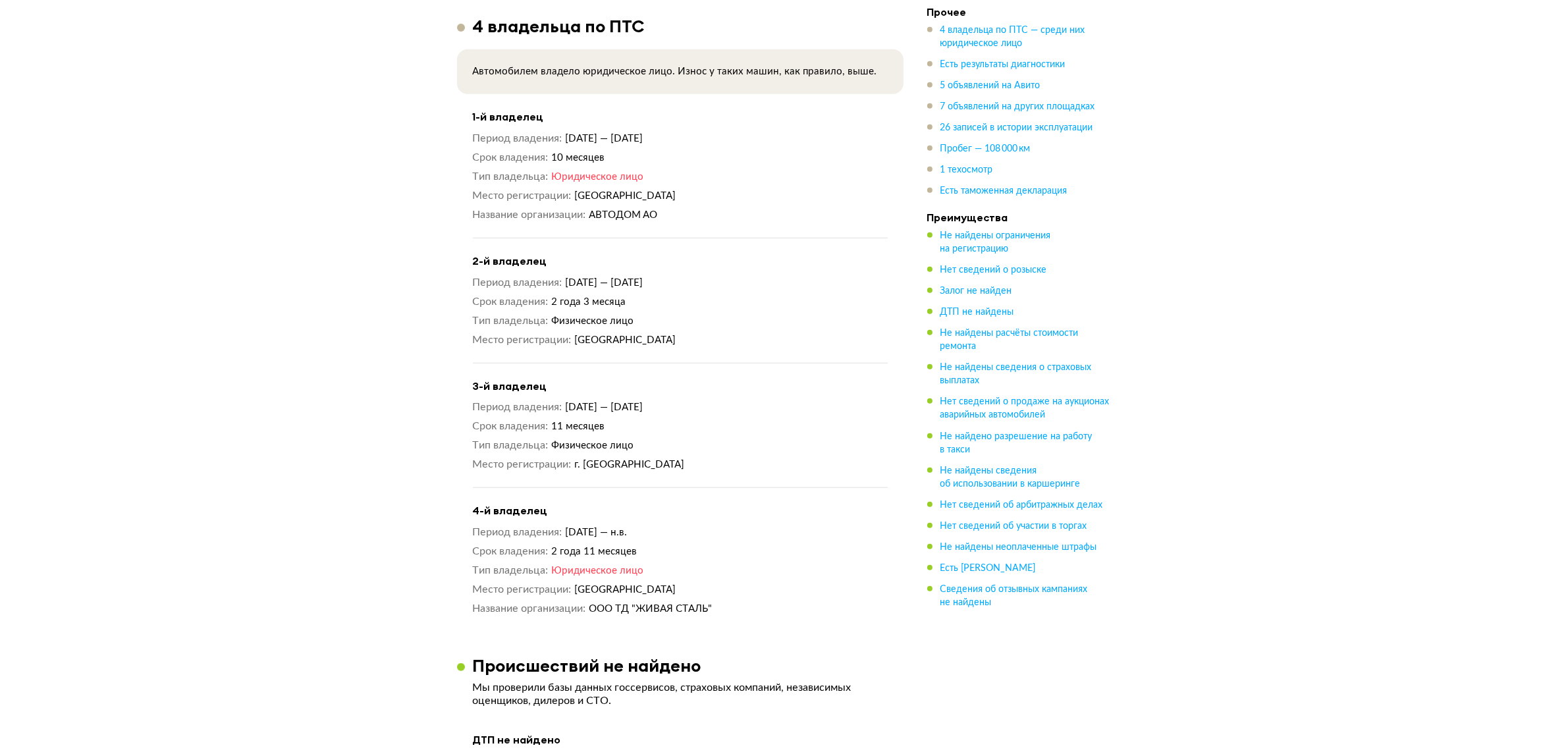
scroll to position [1247, 0]
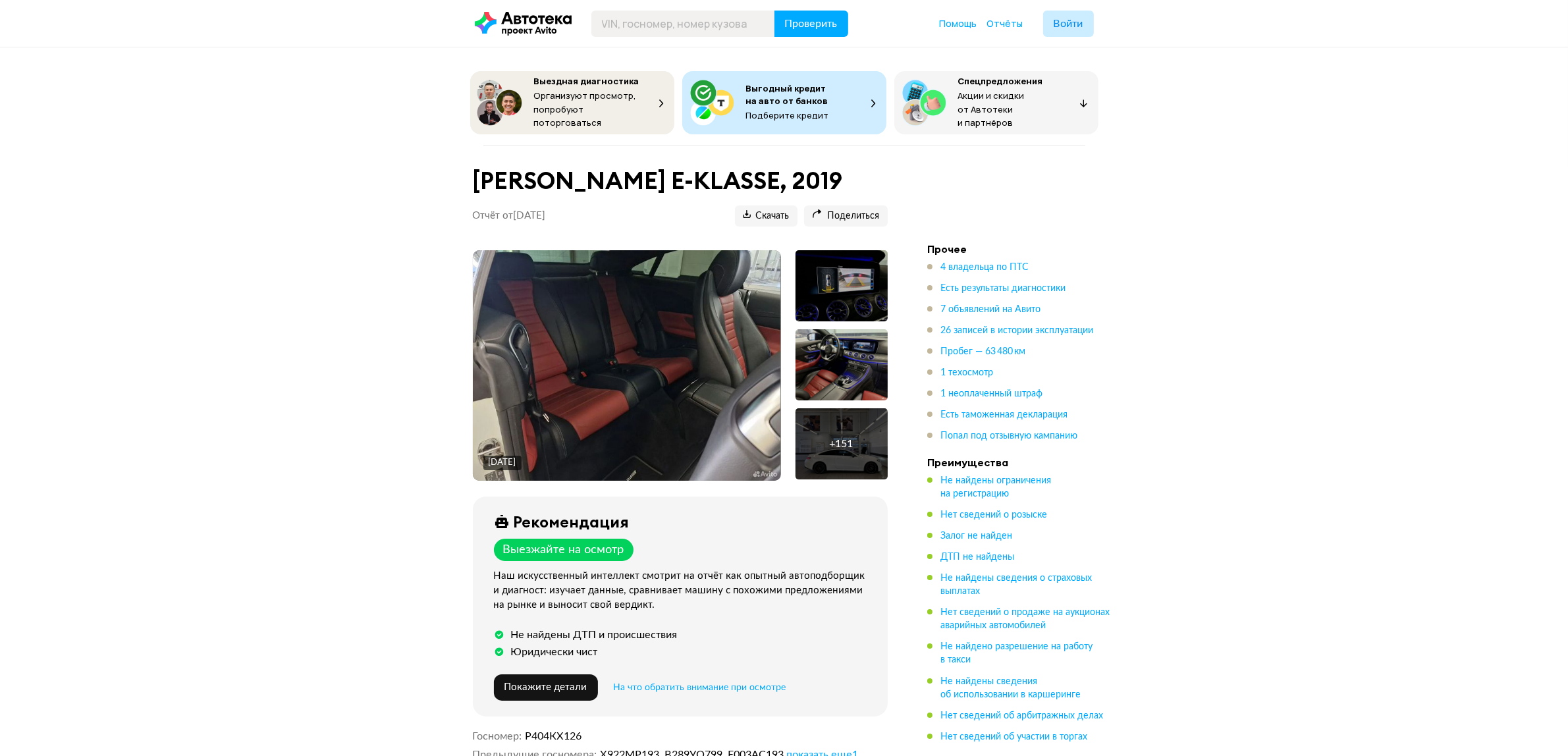
click at [976, 270] on ul "4 владельца по ПТС Есть результаты диагностики 7 объявлений на Авито 26 записей…" at bounding box center [1019, 352] width 184 height 182
click at [967, 263] on span "4 владельца по ПТС" at bounding box center [984, 267] width 88 height 9
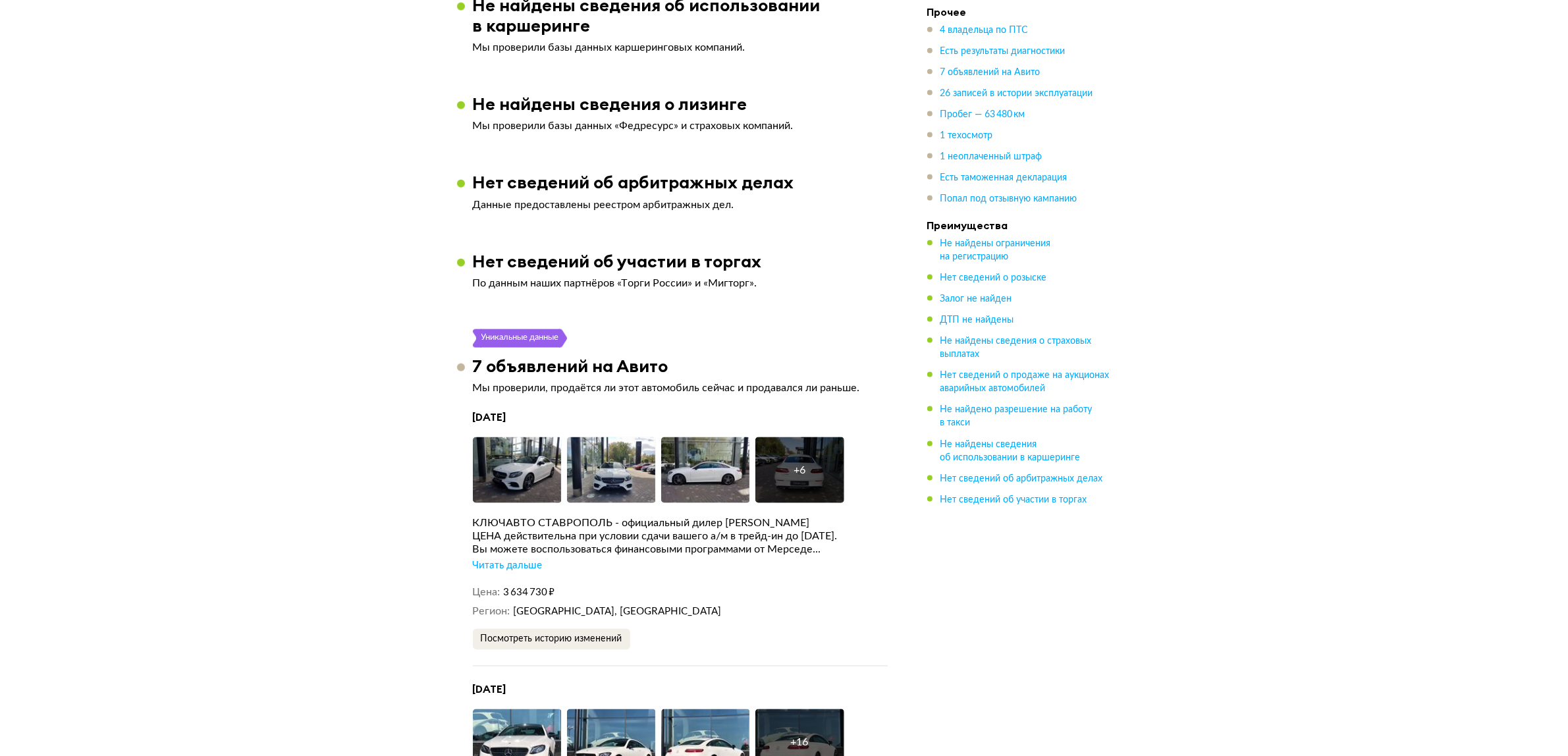
scroll to position [2284, 0]
click at [519, 455] on img at bounding box center [517, 469] width 89 height 66
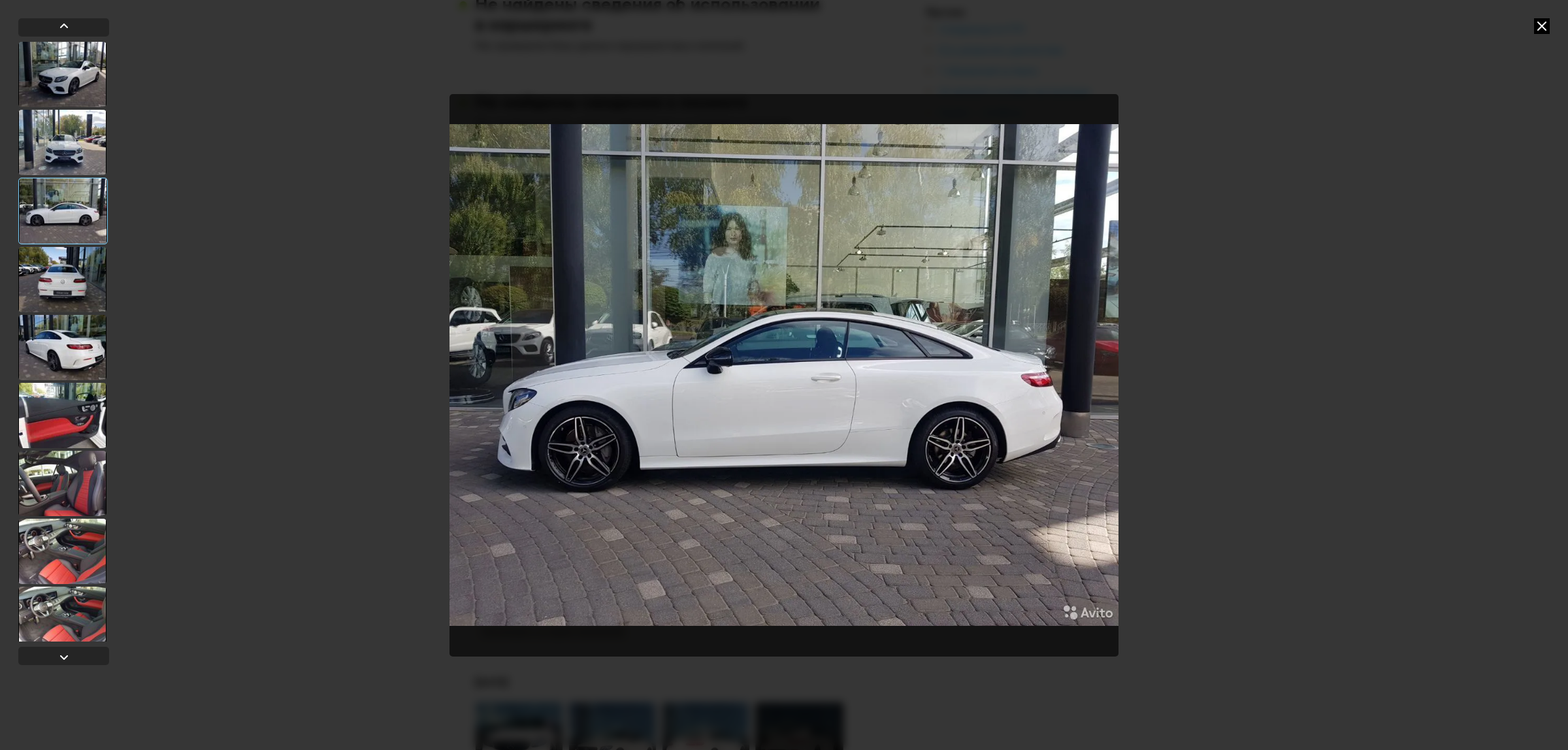
click at [1262, 245] on div at bounding box center [784, 375] width 1568 height 750
click at [1549, 29] on icon at bounding box center [1542, 26] width 16 height 16
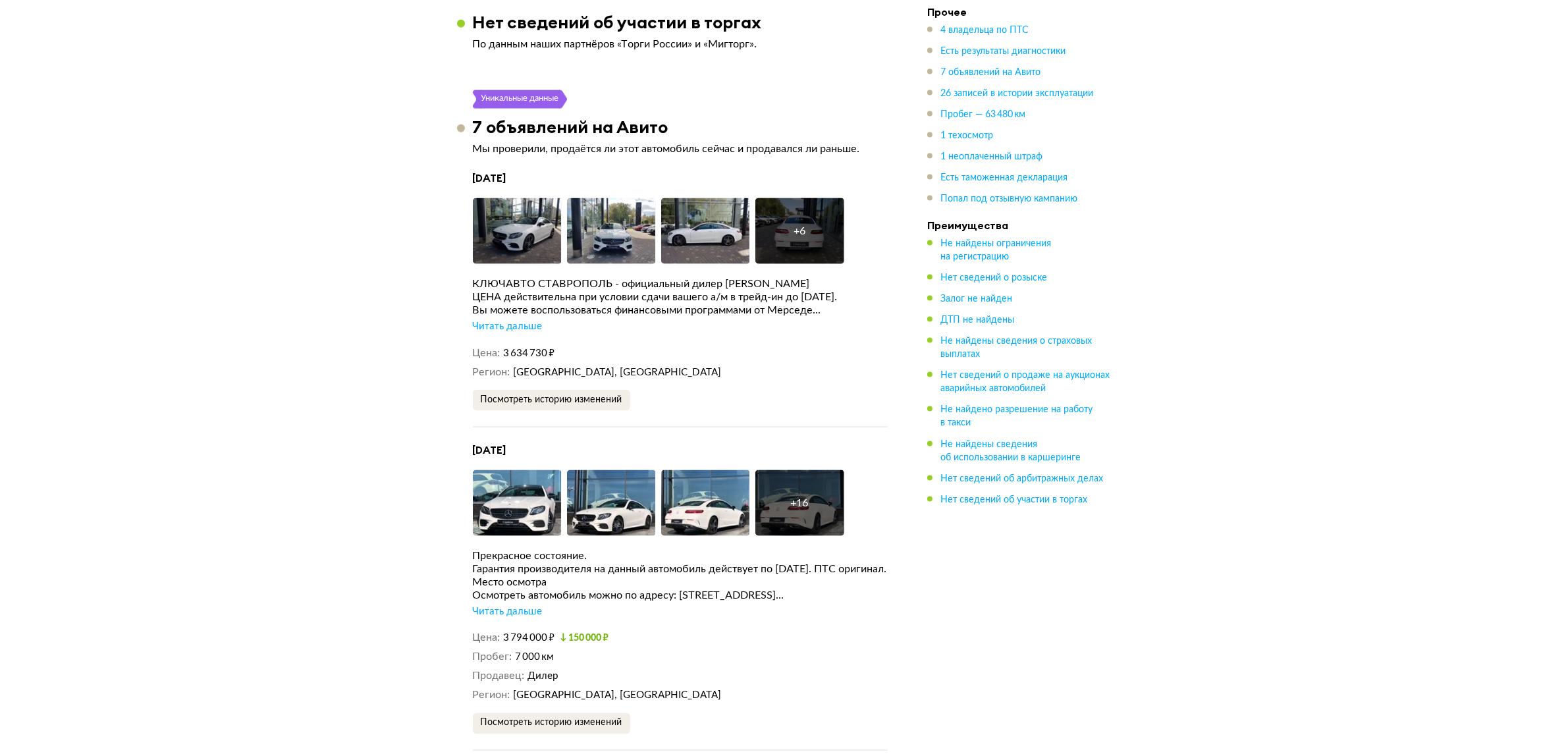
scroll to position [2531, 0]
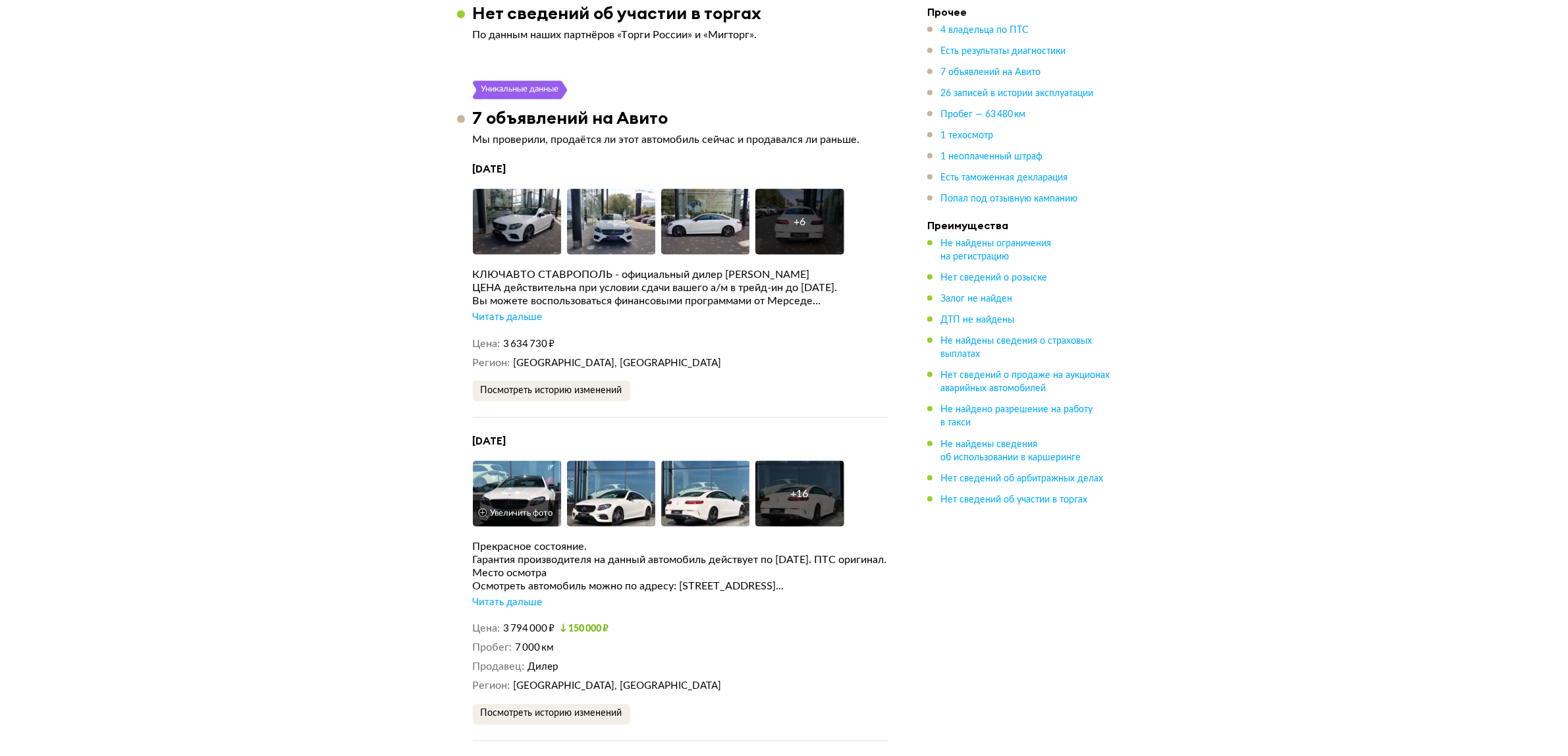
click at [545, 501] on button "Увеличить фото" at bounding box center [515, 514] width 85 height 27
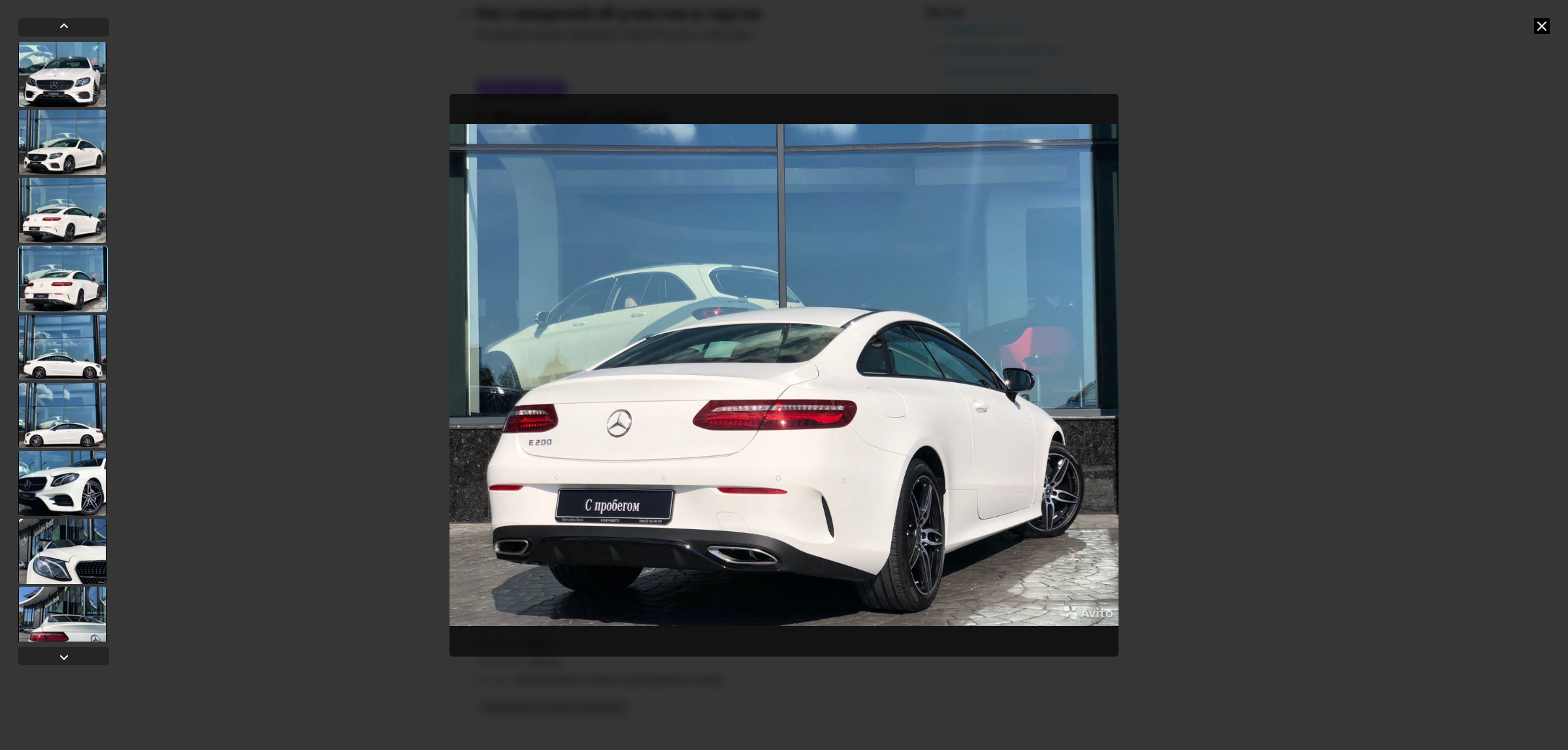
click at [1548, 26] on icon at bounding box center [1542, 26] width 16 height 16
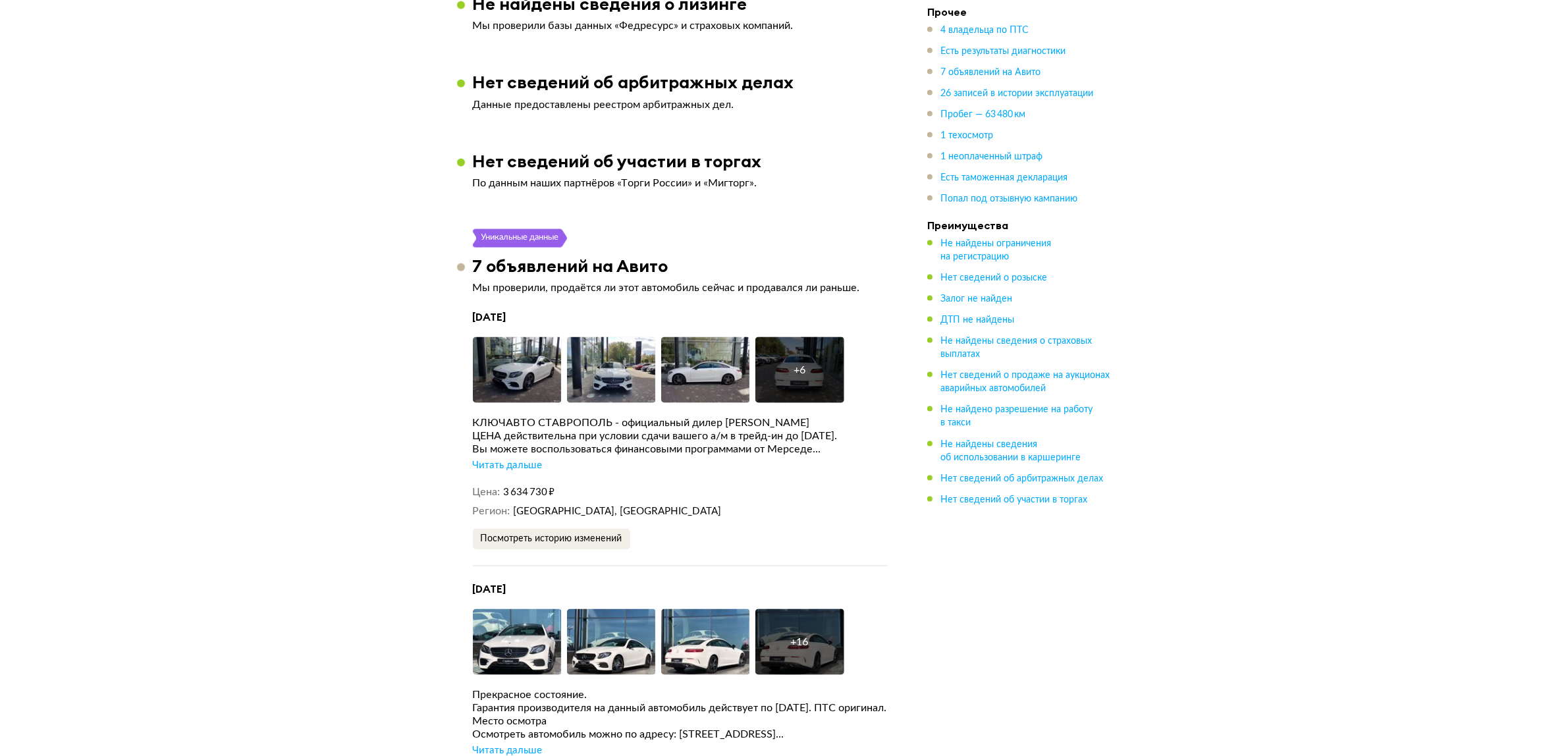
scroll to position [2119, 0]
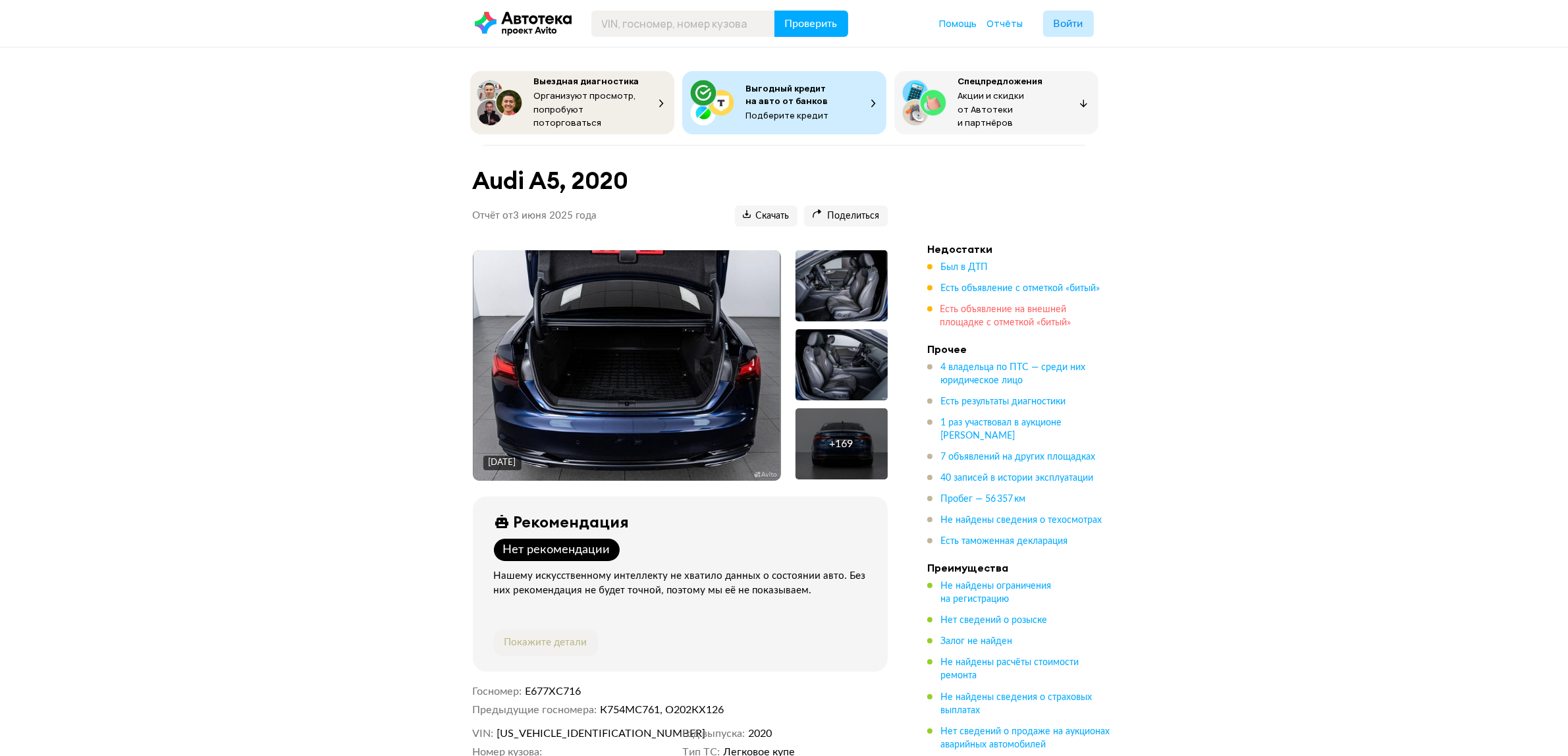
click at [1005, 308] on span "Есть объявление на внешней площадке с отметкой «битый»" at bounding box center [1005, 316] width 131 height 22
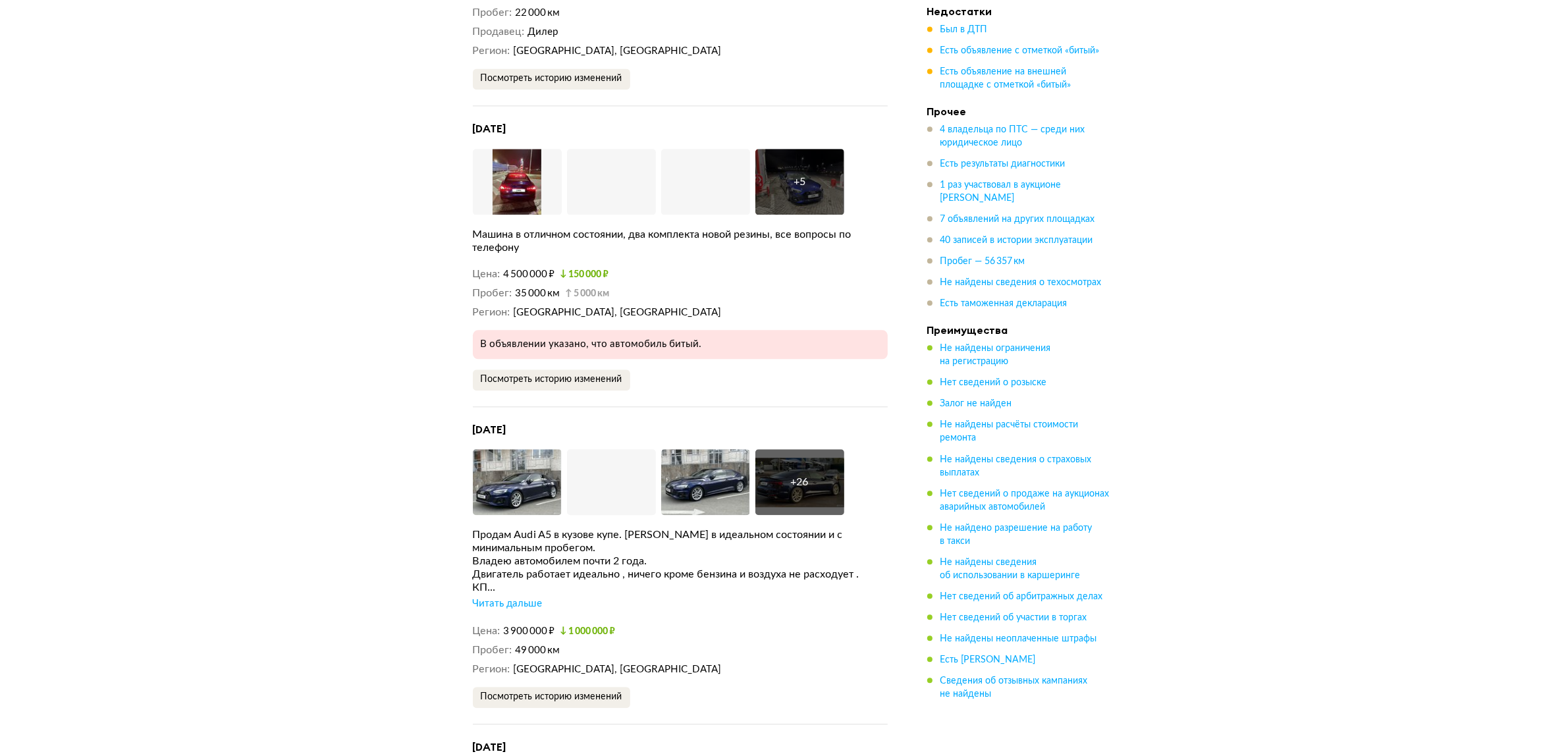
scroll to position [3773, 0]
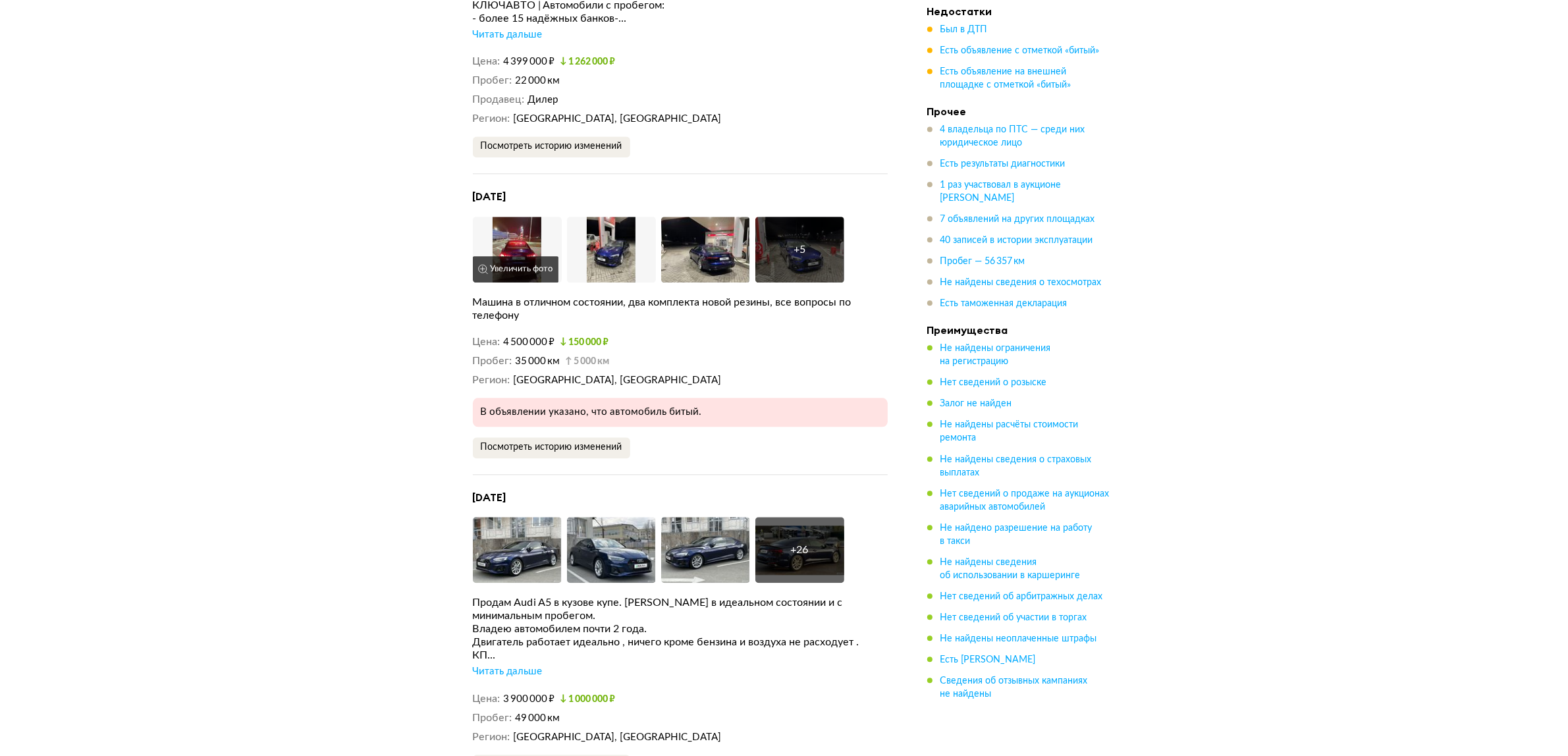
click at [525, 257] on button "Увеличить фото" at bounding box center [515, 270] width 85 height 27
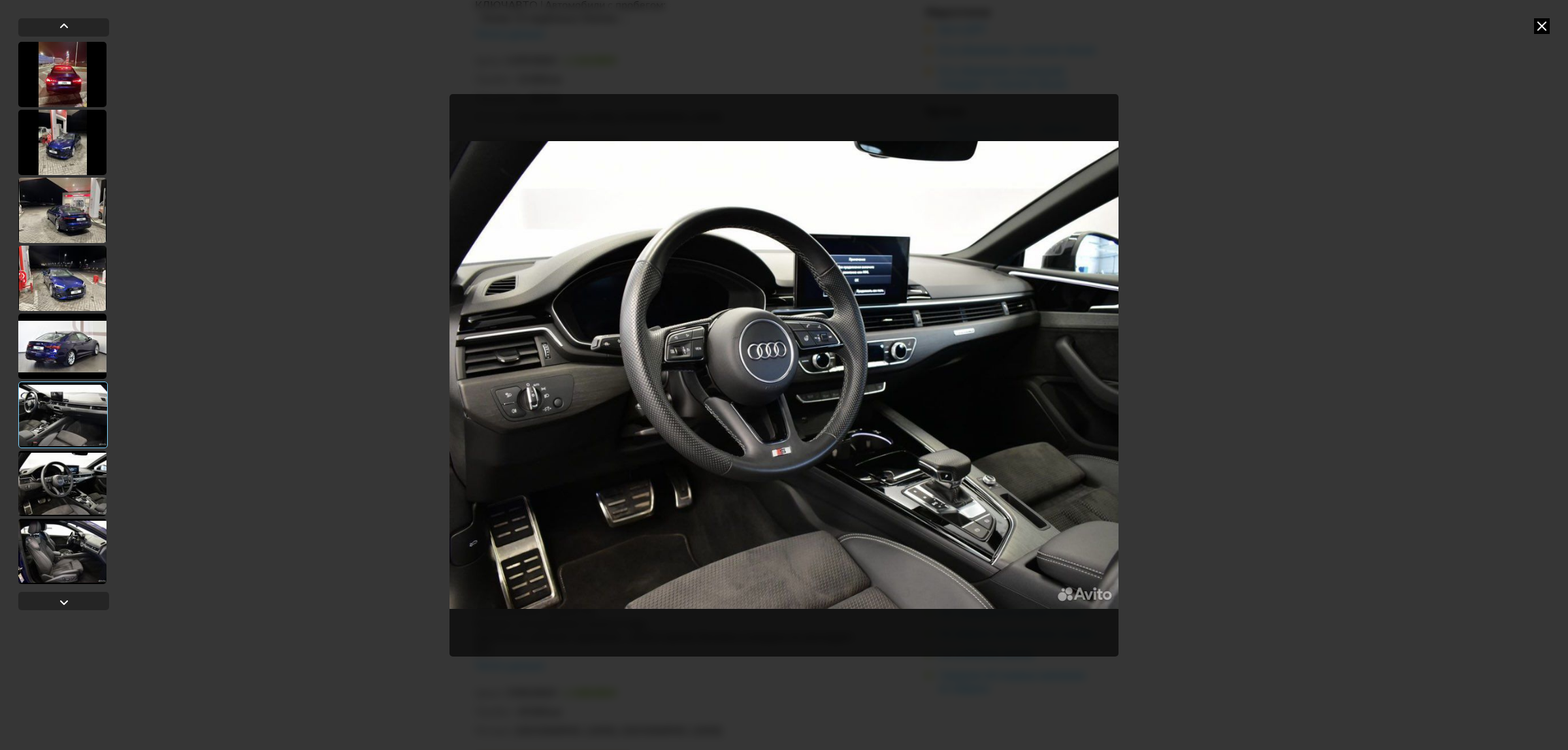
click at [1543, 178] on div at bounding box center [784, 375] width 1568 height 750
click at [1187, 273] on div at bounding box center [784, 375] width 1568 height 750
click at [1542, 29] on icon at bounding box center [1542, 26] width 16 height 16
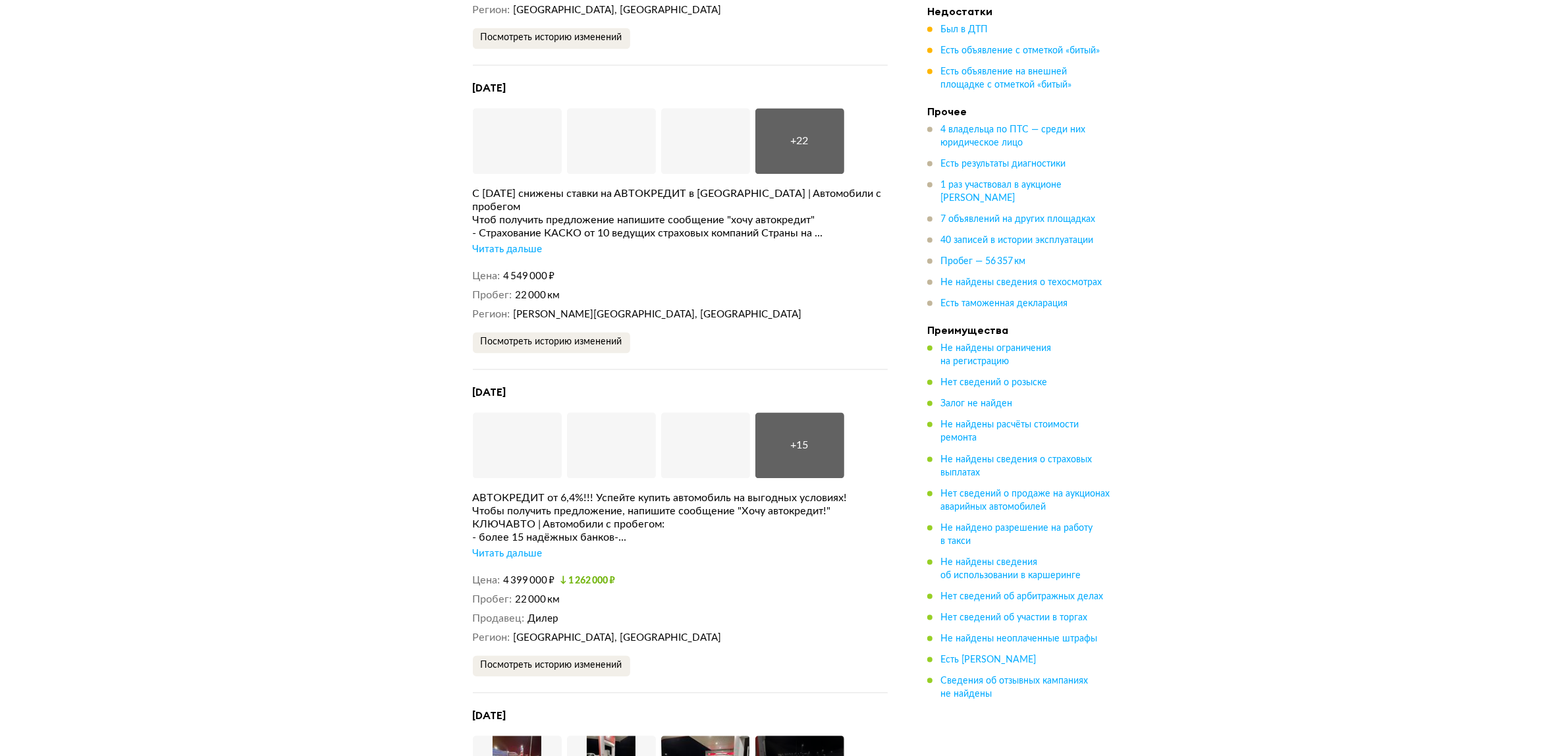
scroll to position [0, 0]
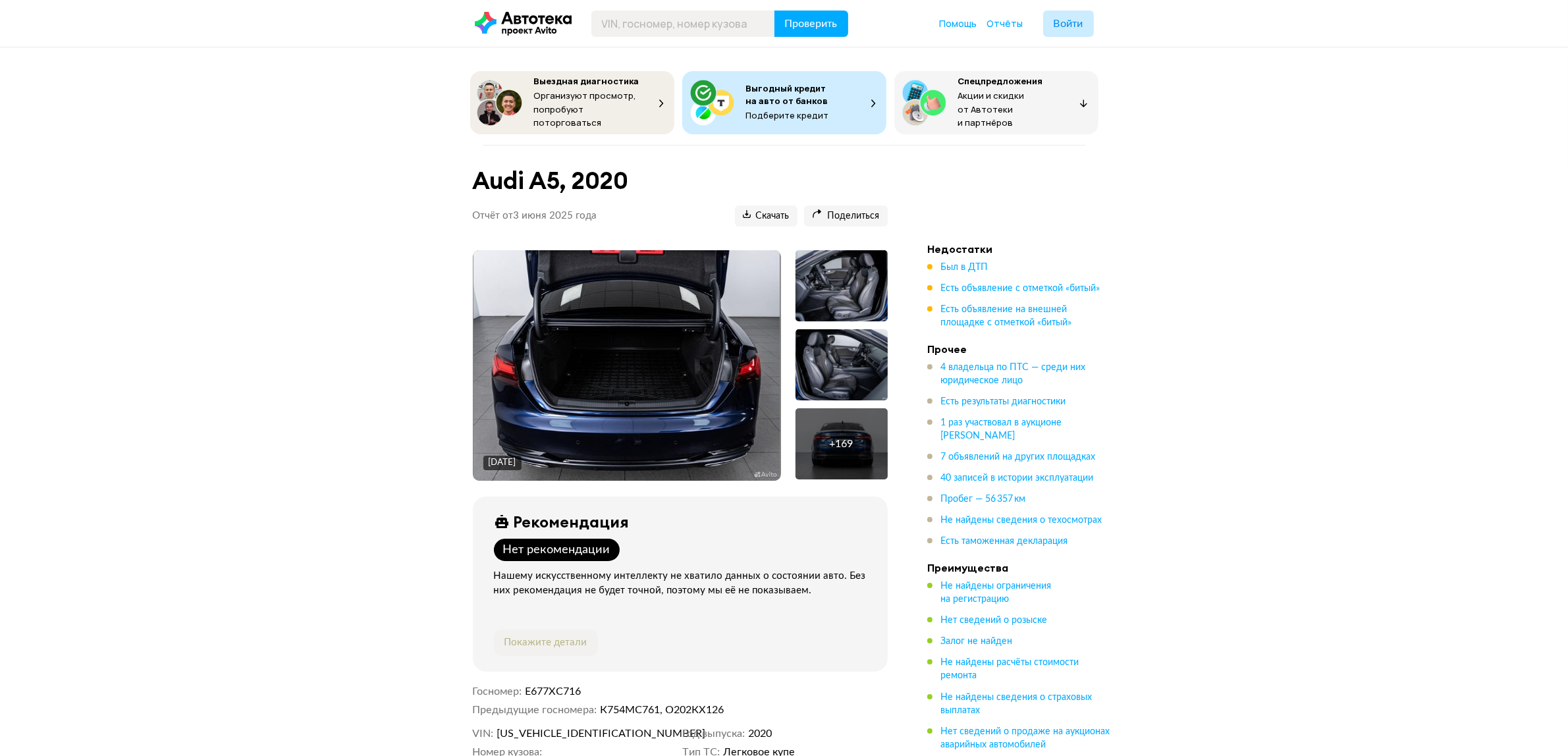
drag, startPoint x: 1273, startPoint y: 416, endPoint x: 1056, endPoint y: 27, distance: 445.4
click at [977, 263] on span "Был в ДТП" at bounding box center [964, 267] width 47 height 9
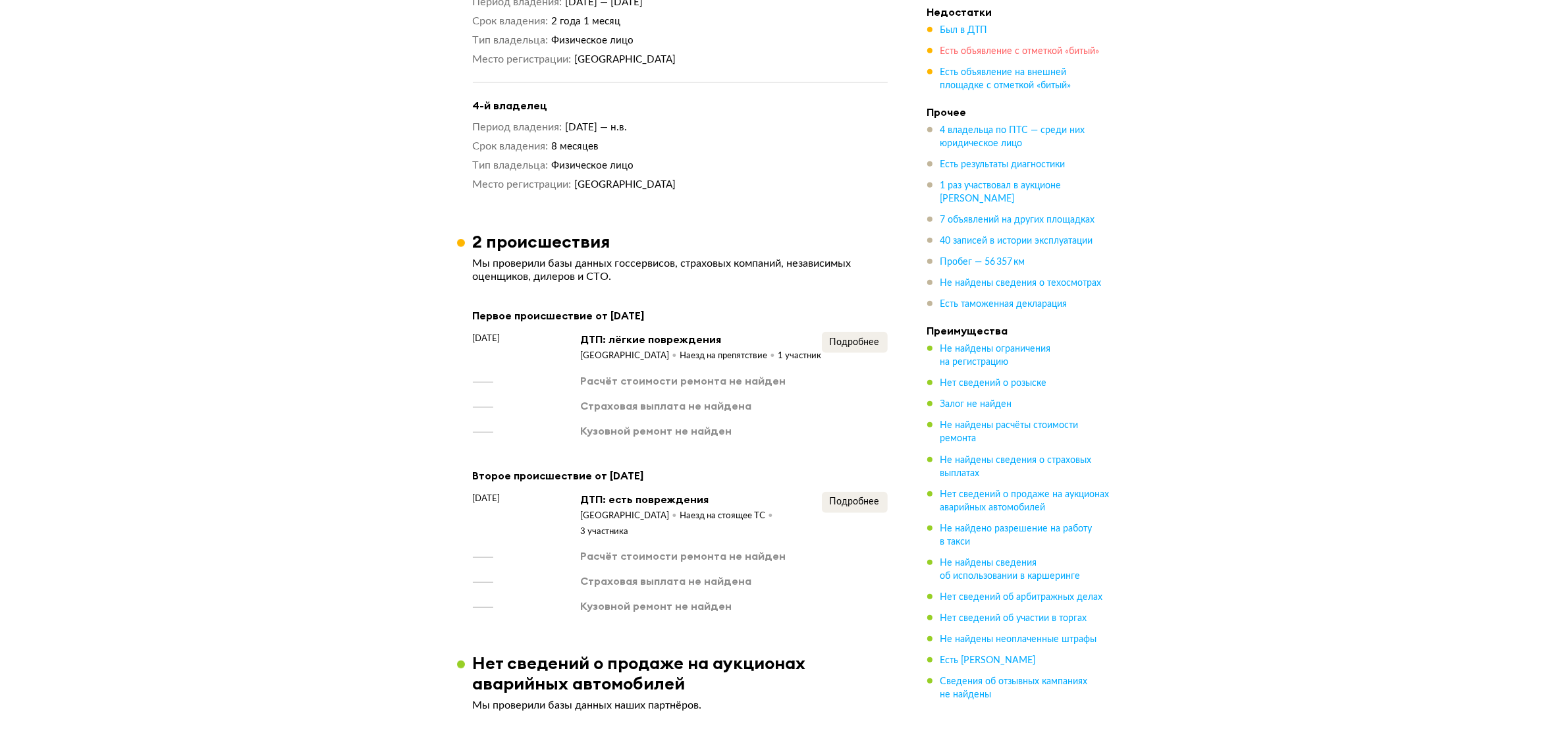
scroll to position [1846, 0]
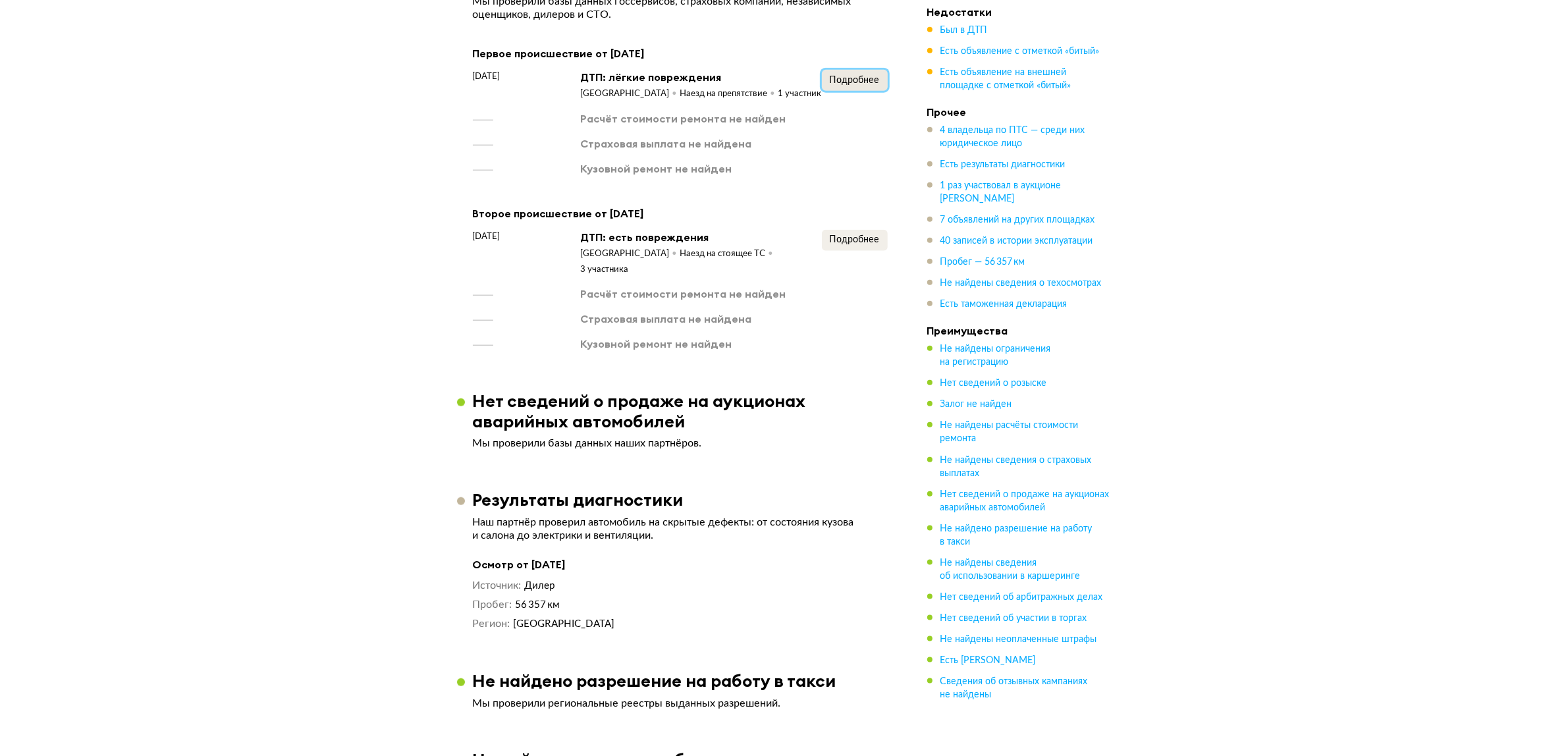
click at [856, 77] on span "Подробнее" at bounding box center [855, 80] width 50 height 9
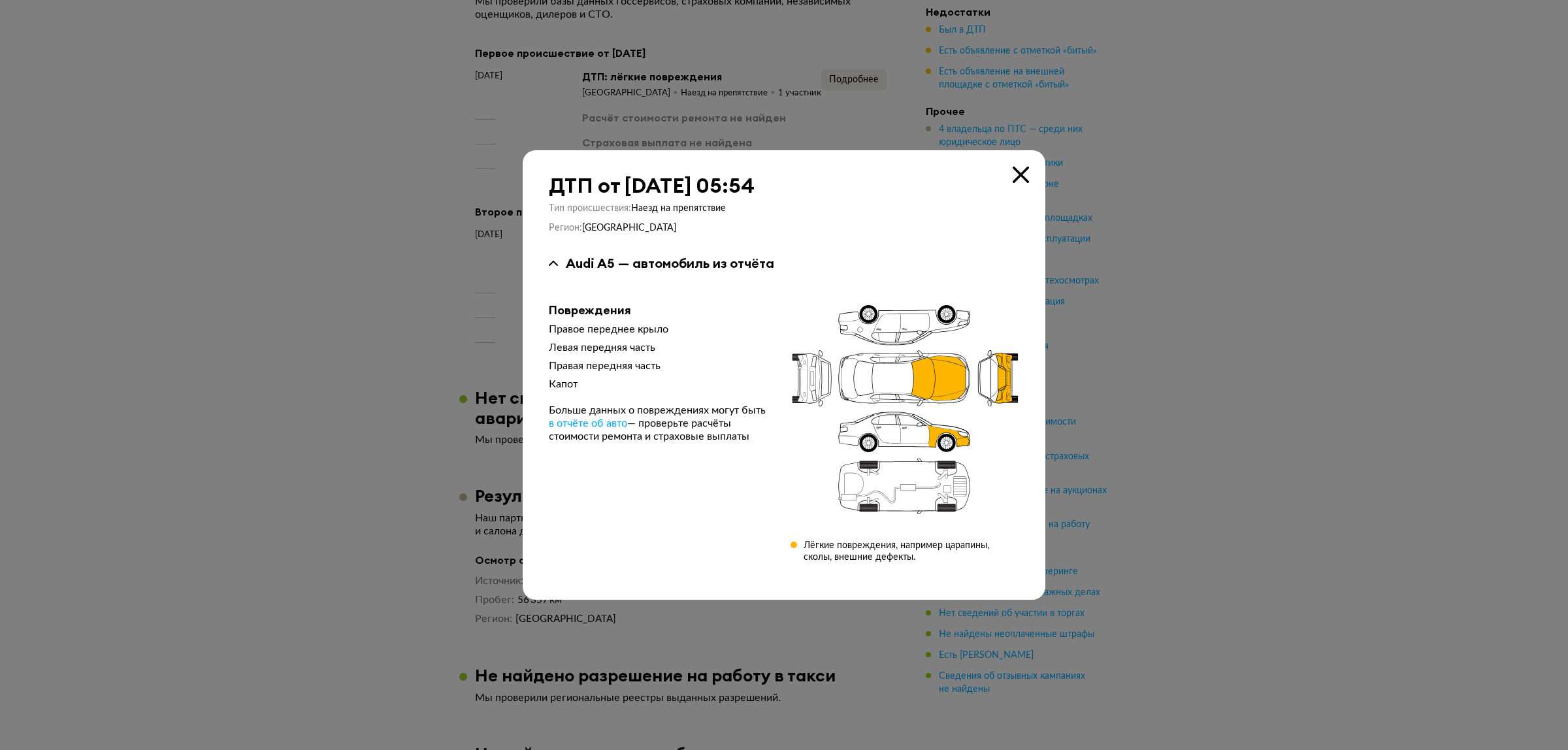
click at [1025, 165] on div "ДТП от 13 августа 2023 года в 05:54 Тип происшествия : Наезд на препятствие Рег…" at bounding box center [784, 375] width 523 height 449
click at [1027, 175] on icon at bounding box center [1021, 175] width 17 height 17
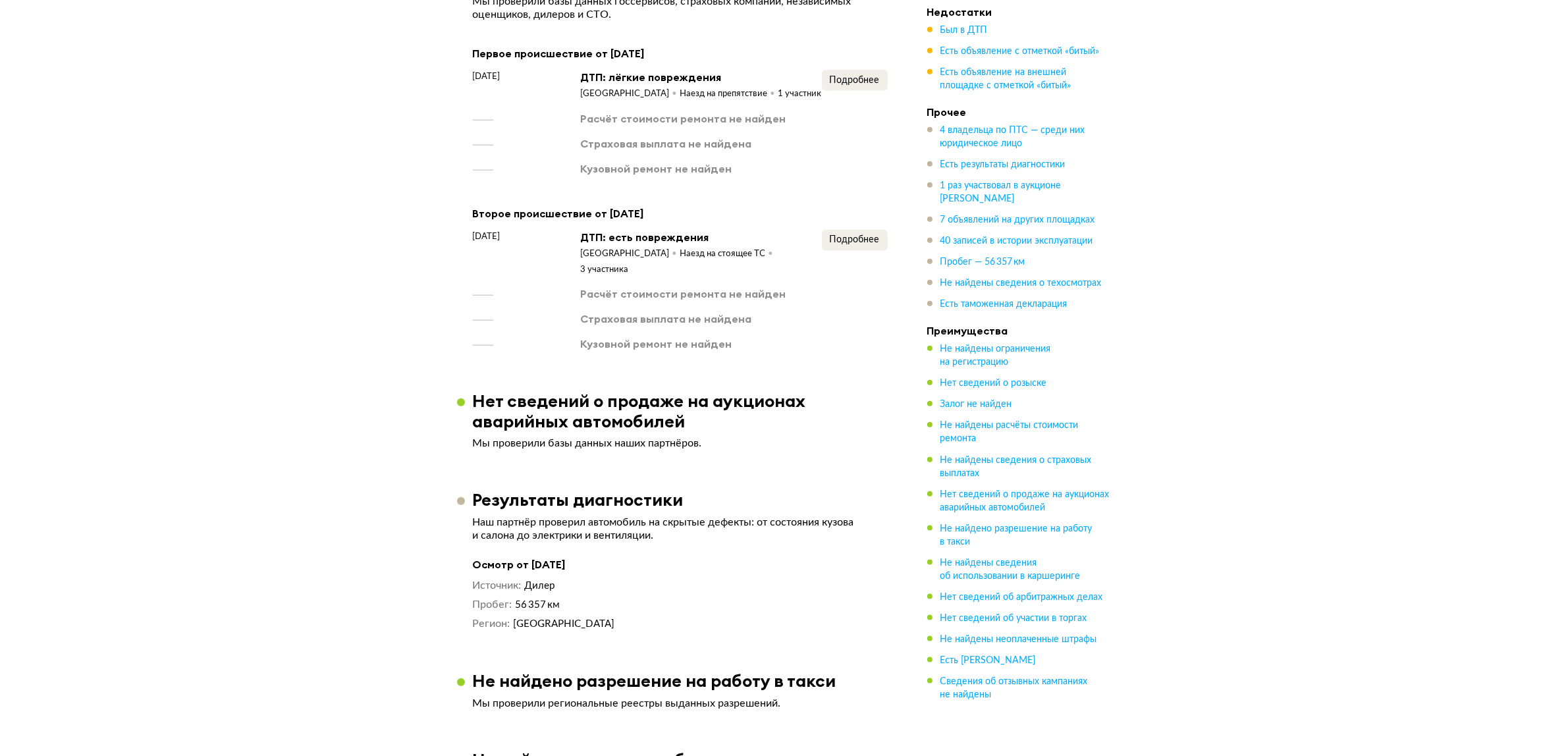
click at [818, 230] on div "ДТП: есть повреждения" at bounding box center [701, 237] width 241 height 14
click at [851, 241] on span "Подробнее" at bounding box center [855, 240] width 50 height 9
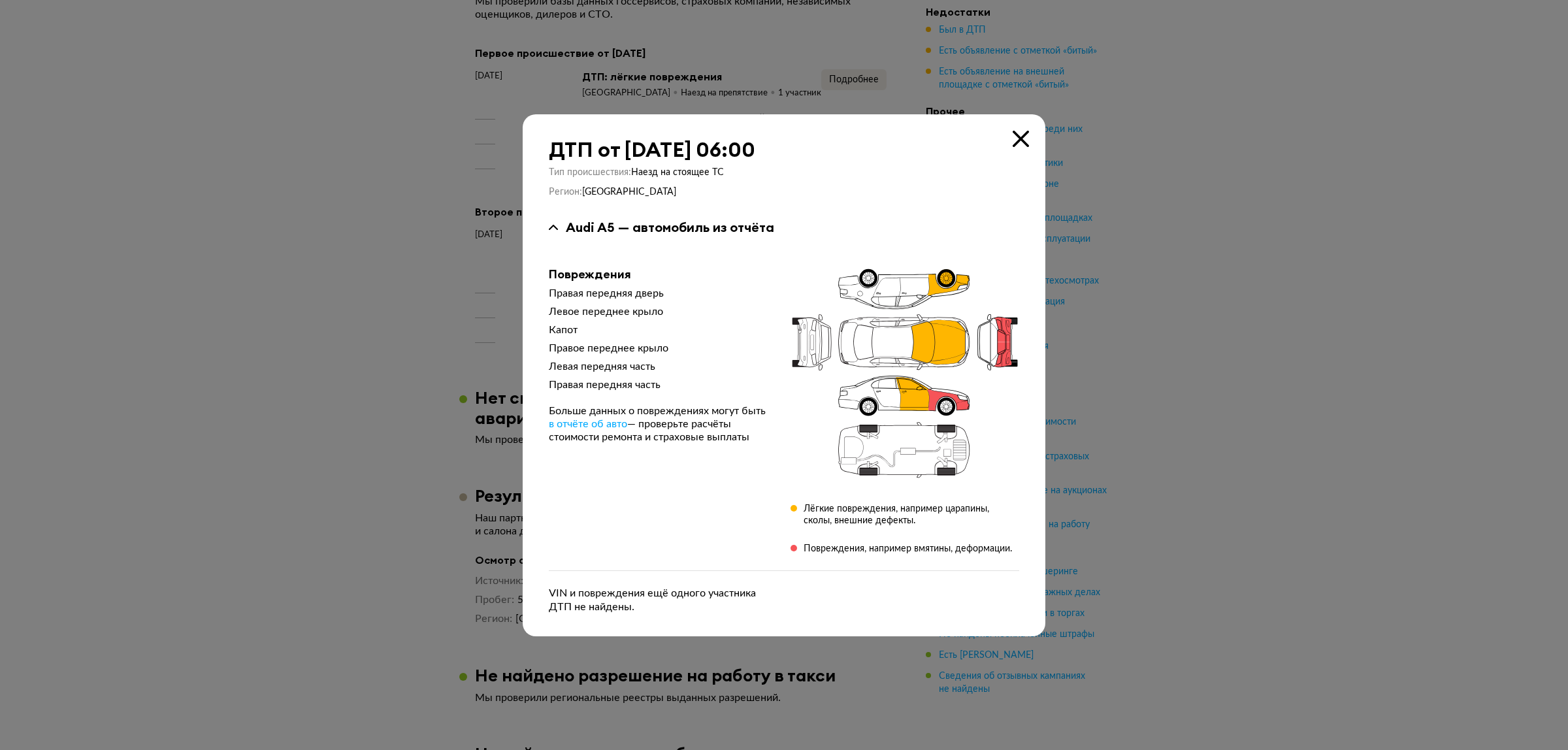
click at [1005, 148] on div "ДТП от 13 августа 2023 года в 06:00" at bounding box center [784, 150] width 471 height 23
click at [1014, 141] on icon at bounding box center [1021, 139] width 17 height 17
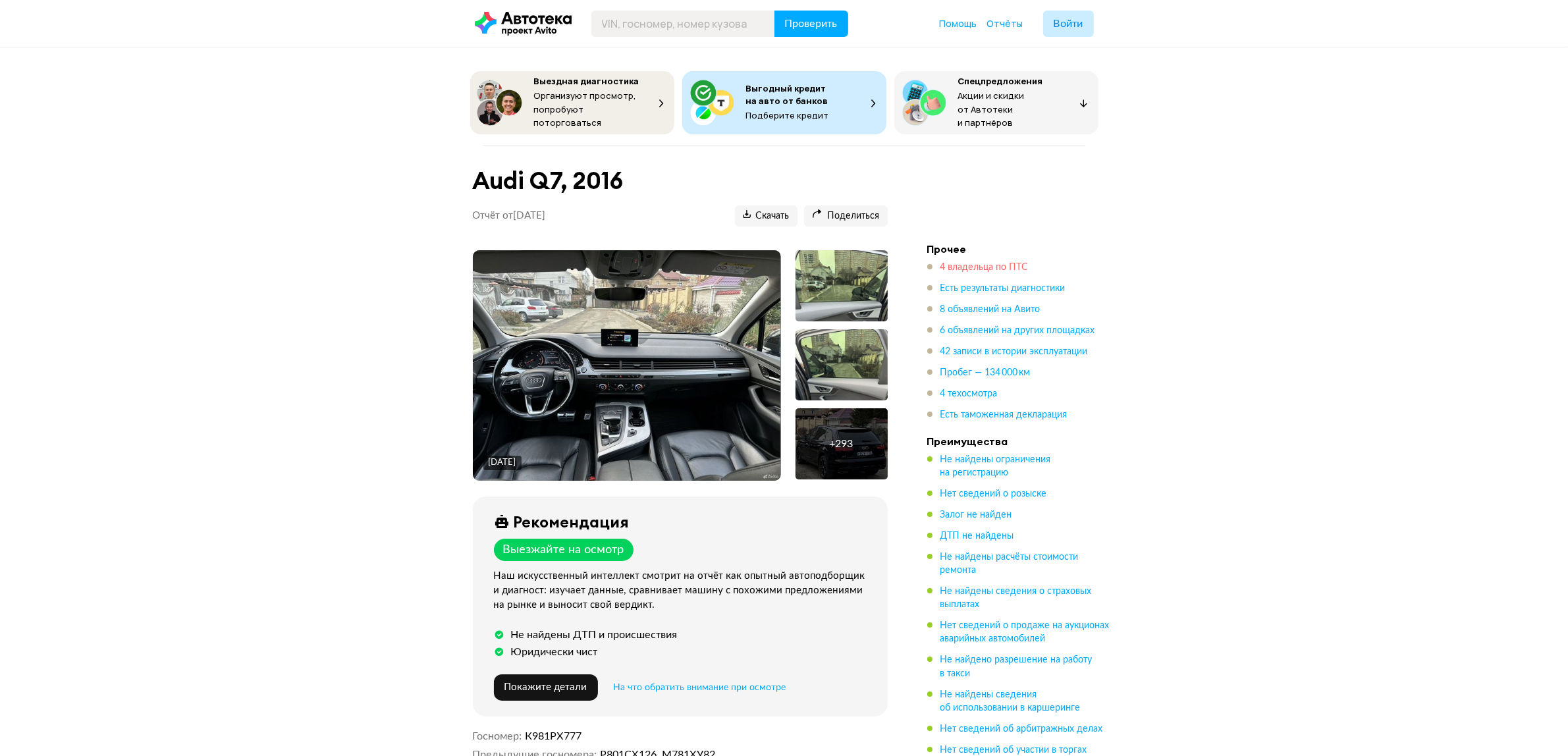
click at [974, 263] on span "4 владельца по ПТС" at bounding box center [984, 267] width 88 height 9
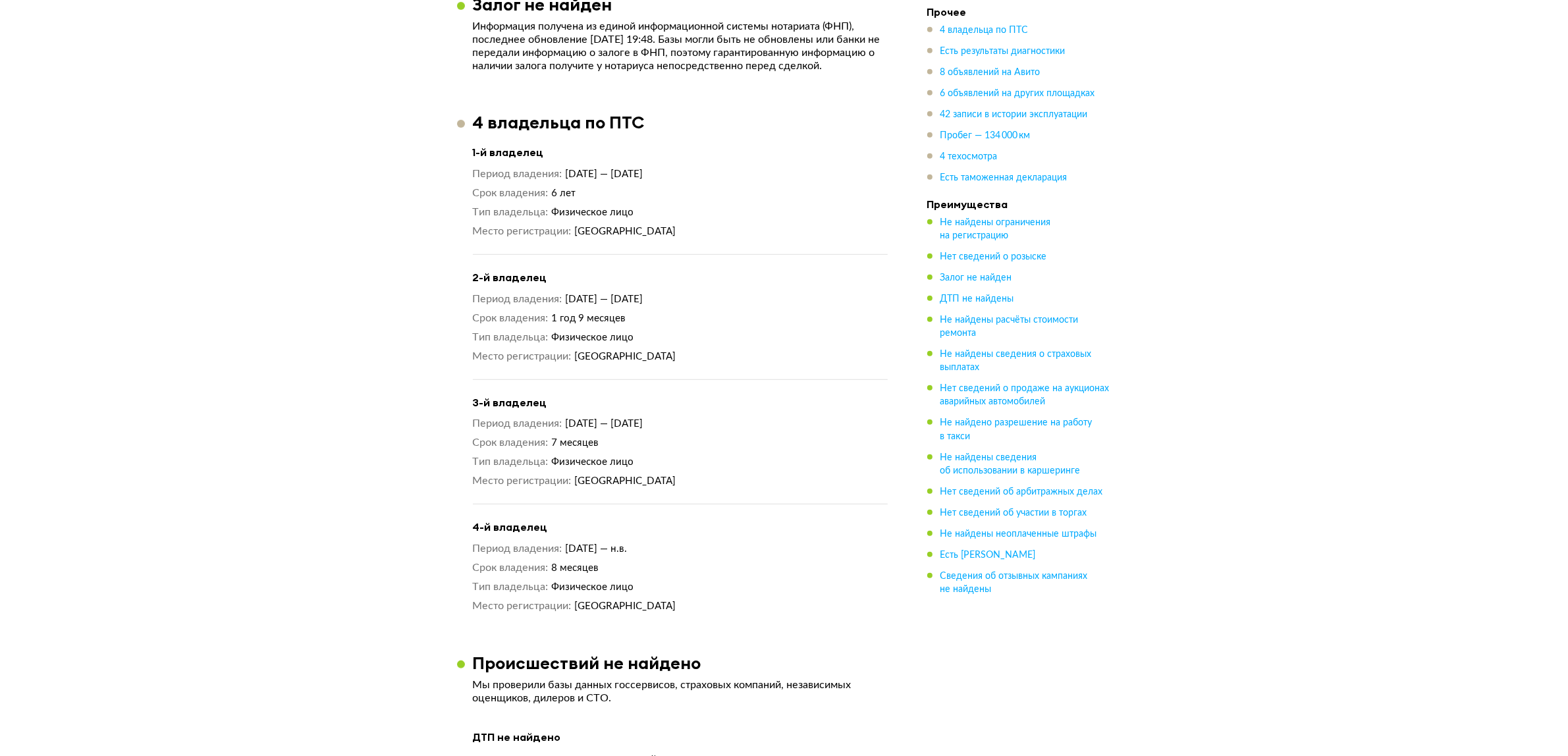
scroll to position [1045, 0]
